Goal: Navigation & Orientation: Find specific page/section

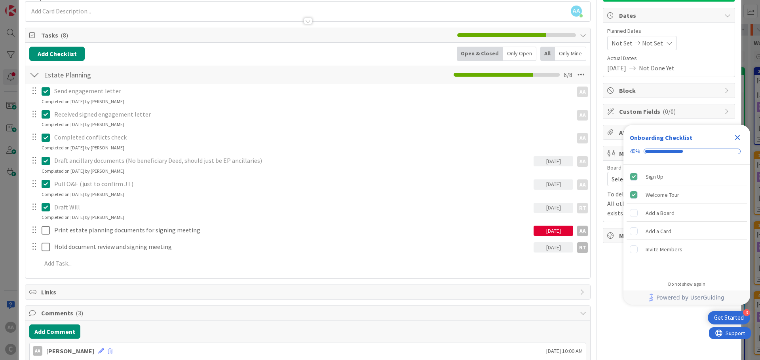
scroll to position [79, 0]
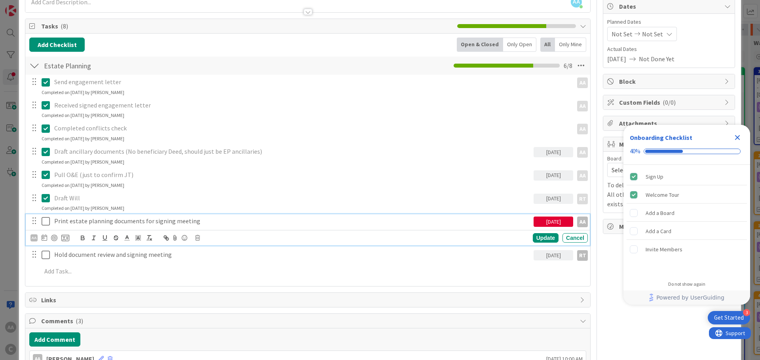
click at [44, 219] on icon at bounding box center [48, 221] width 12 height 9
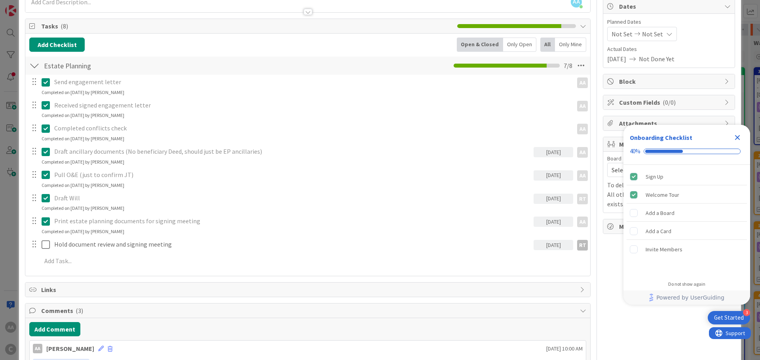
scroll to position [0, 0]
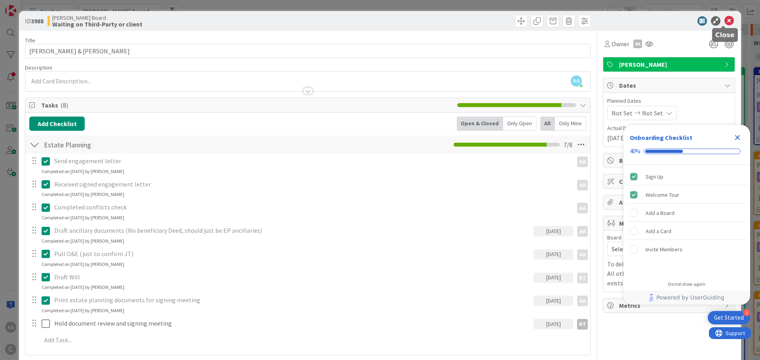
click at [724, 21] on icon at bounding box center [728, 20] width 9 height 9
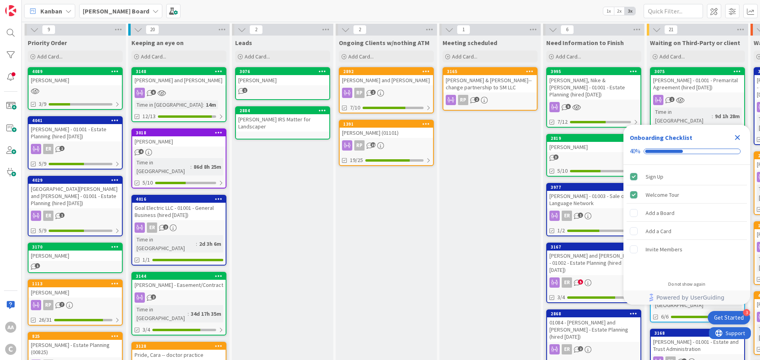
click at [112, 10] on b "[PERSON_NAME] Board" at bounding box center [116, 11] width 66 height 8
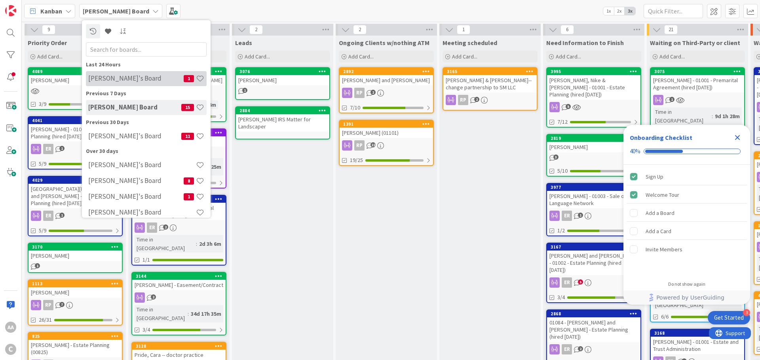
click at [116, 78] on h4 "[PERSON_NAME]'s Board" at bounding box center [135, 78] width 95 height 8
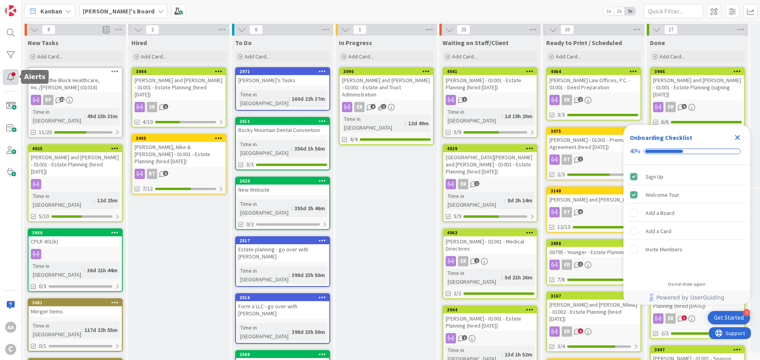
click at [10, 75] on div at bounding box center [11, 77] width 16 height 16
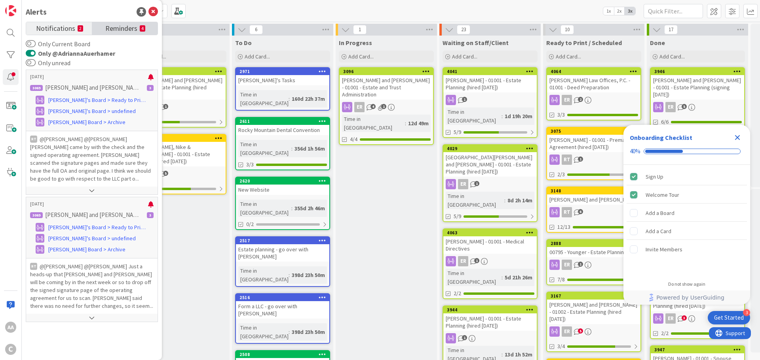
click at [126, 27] on span "Reminders" at bounding box center [121, 27] width 32 height 11
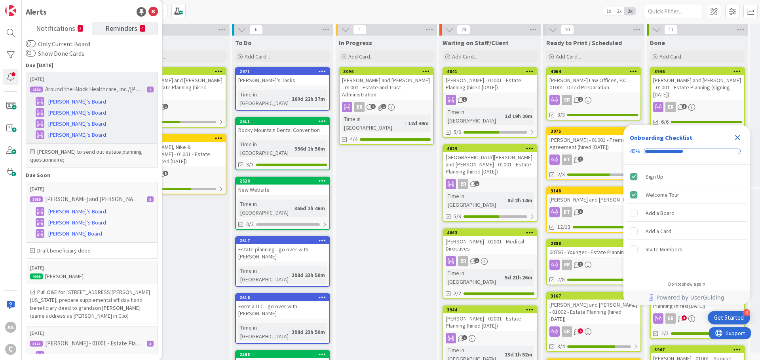
click at [81, 91] on p "Around the Block Healthcare, Inc./[PERSON_NAME] (01018)" at bounding box center [93, 89] width 97 height 7
click at [74, 135] on span "[PERSON_NAME]'s Board" at bounding box center [77, 135] width 58 height 8
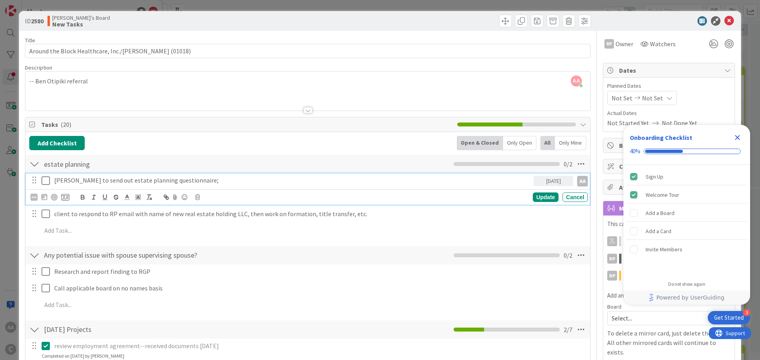
click at [45, 181] on icon at bounding box center [48, 180] width 12 height 9
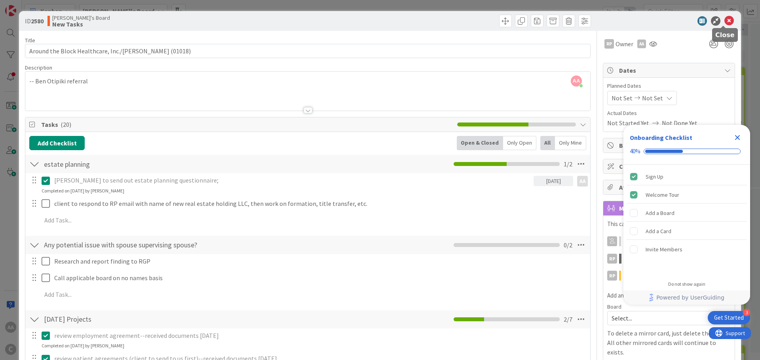
click at [724, 20] on icon at bounding box center [728, 20] width 9 height 9
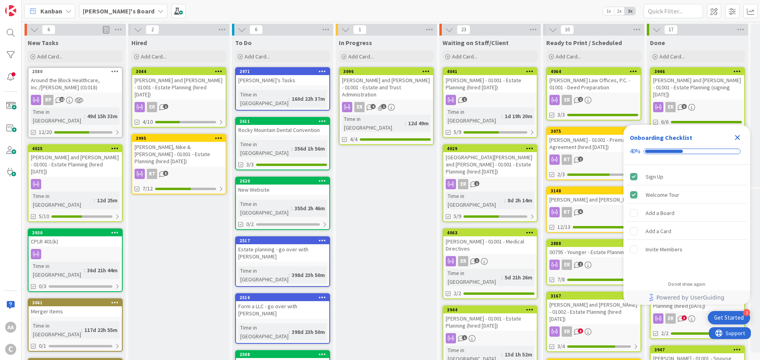
click at [736, 135] on icon "Close Checklist" at bounding box center [737, 137] width 5 height 5
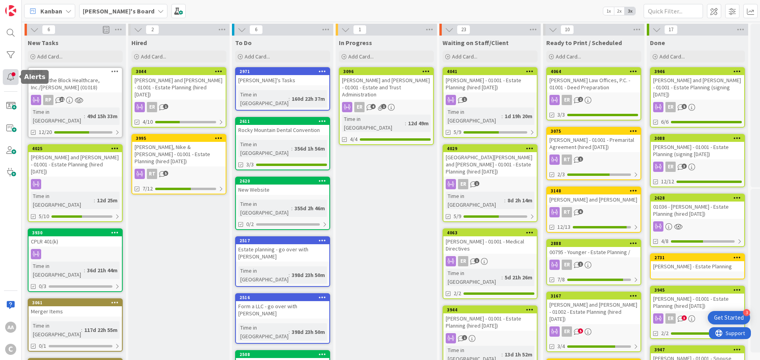
click at [15, 76] on div at bounding box center [11, 77] width 16 height 16
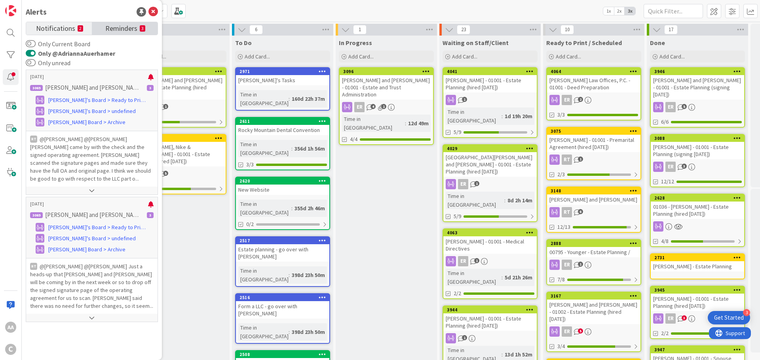
click at [122, 27] on span "Reminders" at bounding box center [121, 27] width 32 height 11
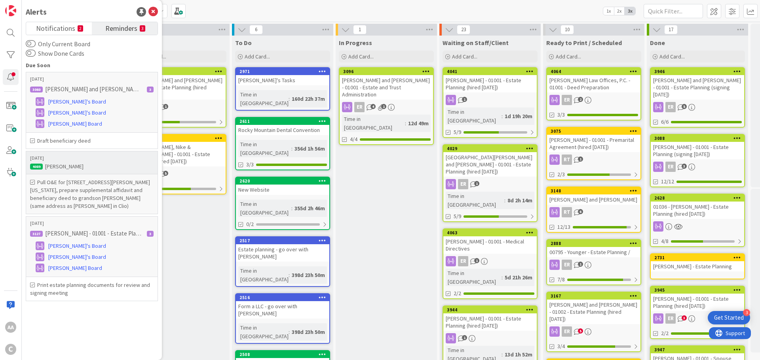
click at [59, 189] on h6 "Pull O&E for [STREET_ADDRESS][PERSON_NAME][US_STATE], prepare supplemental affi…" at bounding box center [91, 194] width 123 height 32
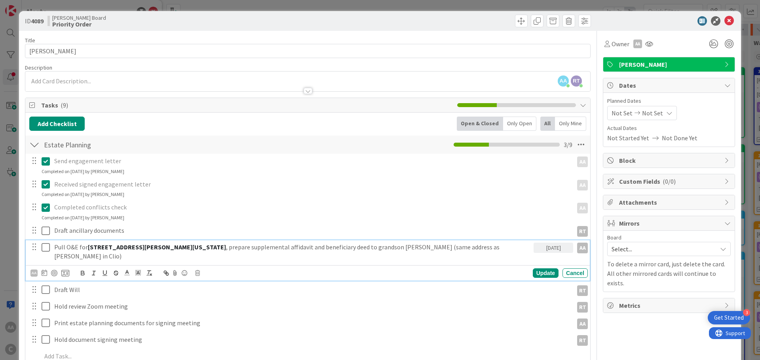
drag, startPoint x: 86, startPoint y: 247, endPoint x: 225, endPoint y: 248, distance: 138.5
click at [225, 248] on p "Pull O&E for [STREET_ADDRESS][PERSON_NAME][US_STATE] , prepare supplemental aff…" at bounding box center [292, 252] width 476 height 18
copy p "[STREET_ADDRESS][PERSON_NAME][US_STATE]"
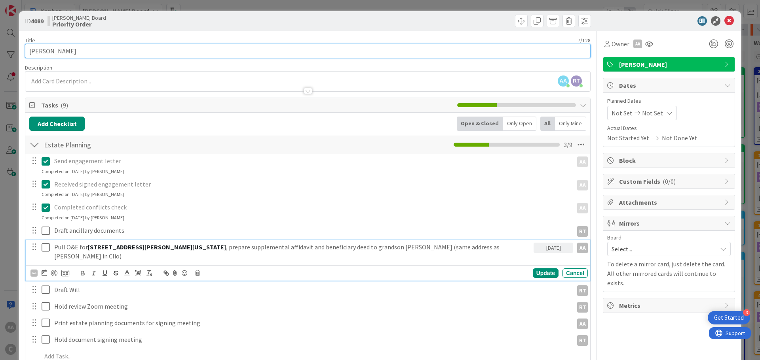
click at [43, 52] on input "[PERSON_NAME]" at bounding box center [307, 51] width 565 height 14
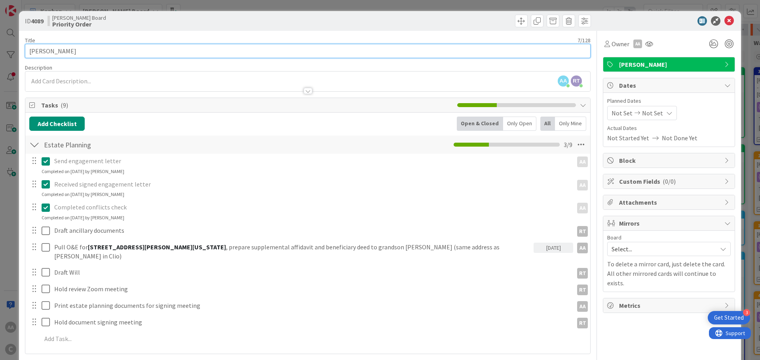
click at [43, 52] on input "[PERSON_NAME]" at bounding box center [307, 51] width 565 height 14
